Goal: Transaction & Acquisition: Download file/media

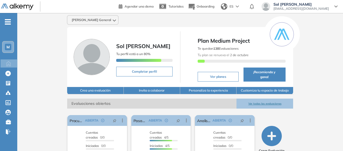
click at [288, 90] on button "Customiza tu espacio de trabajo" at bounding box center [265, 90] width 56 height 7
click at [281, 101] on button "Ver todas las evaluaciones" at bounding box center [265, 104] width 56 height 10
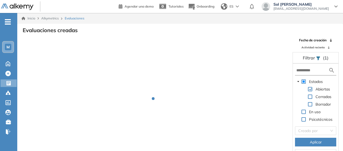
click at [322, 47] on span "Actividad reciente" at bounding box center [313, 47] width 23 height 4
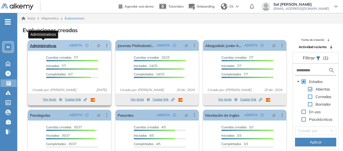
click at [52, 47] on link "Administrativos" at bounding box center [43, 45] width 26 height 11
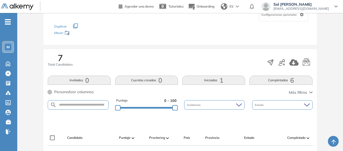
click at [272, 81] on button "Completadas 6" at bounding box center [281, 80] width 63 height 9
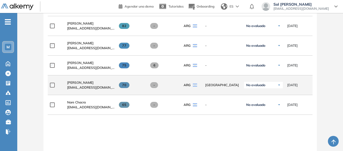
scroll to position [215, 0]
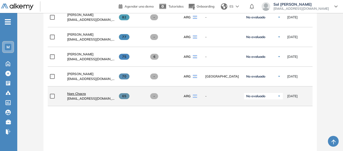
click at [80, 95] on span "Nare Chacra" at bounding box center [76, 94] width 19 height 4
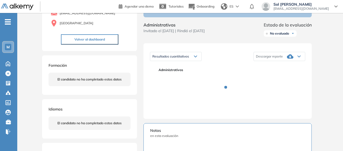
scroll to position [54, 0]
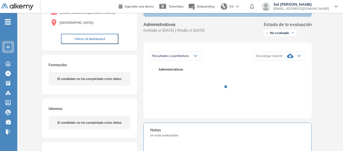
click at [298, 57] on icon at bounding box center [299, 56] width 3 height 2
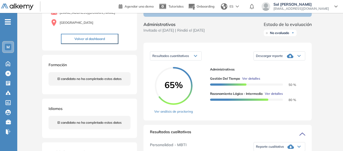
click at [296, 59] on div "Descargar reporte" at bounding box center [279, 55] width 51 height 11
click at [289, 64] on li "Descargar informe completo" at bounding box center [277, 61] width 40 height 5
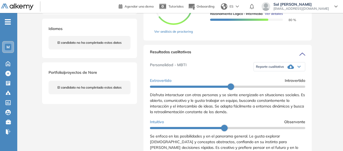
scroll to position [135, 0]
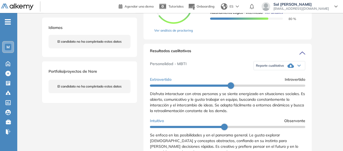
click at [288, 69] on icon at bounding box center [291, 65] width 6 height 6
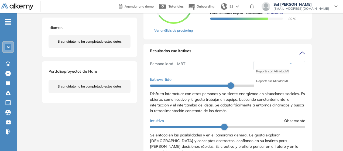
click at [284, 74] on li "Reporte con Afinidad AI" at bounding box center [273, 71] width 33 height 5
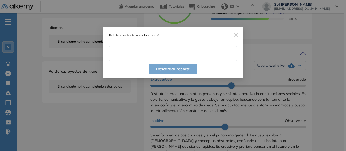
click at [193, 53] on input "text" at bounding box center [172, 53] width 127 height 15
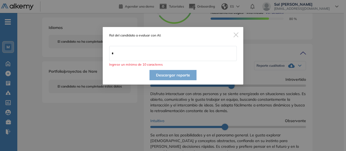
type input "**********"
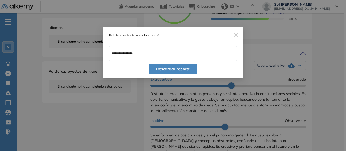
click at [186, 67] on button "Descargar reporte" at bounding box center [172, 69] width 47 height 10
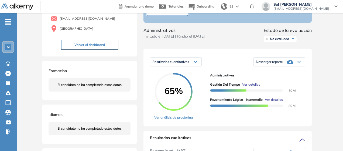
scroll to position [0, 0]
